Goal: Navigation & Orientation: Go to known website

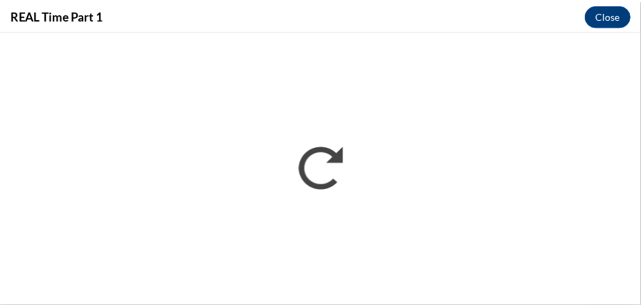
scroll to position [757, 0]
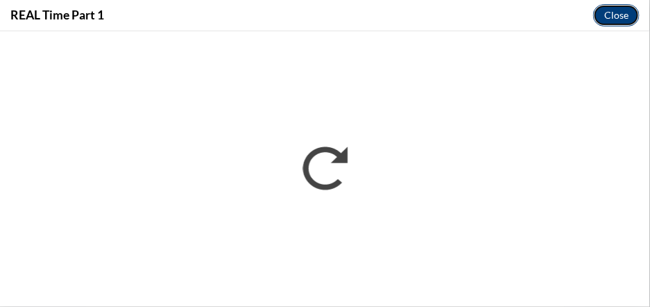
click at [628, 12] on button "Close" at bounding box center [617, 15] width 47 height 22
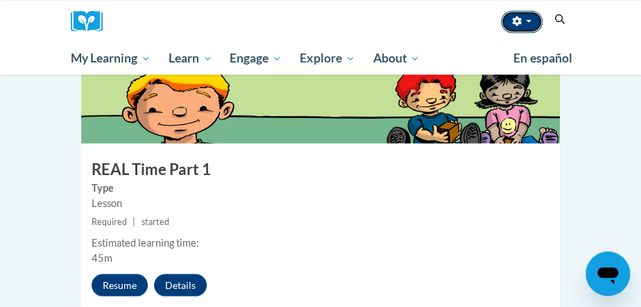
click at [513, 23] on icon "button" at bounding box center [517, 21] width 10 height 10
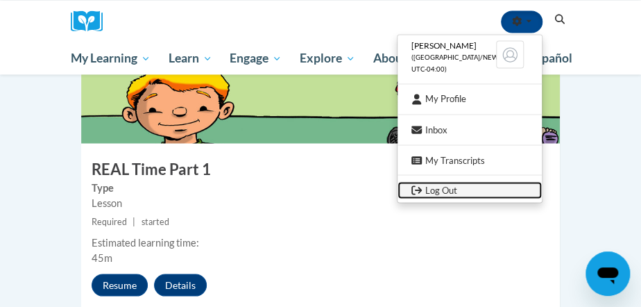
click at [439, 189] on link "Log Out" at bounding box center [470, 189] width 144 height 17
